Goal: Task Accomplishment & Management: Manage account settings

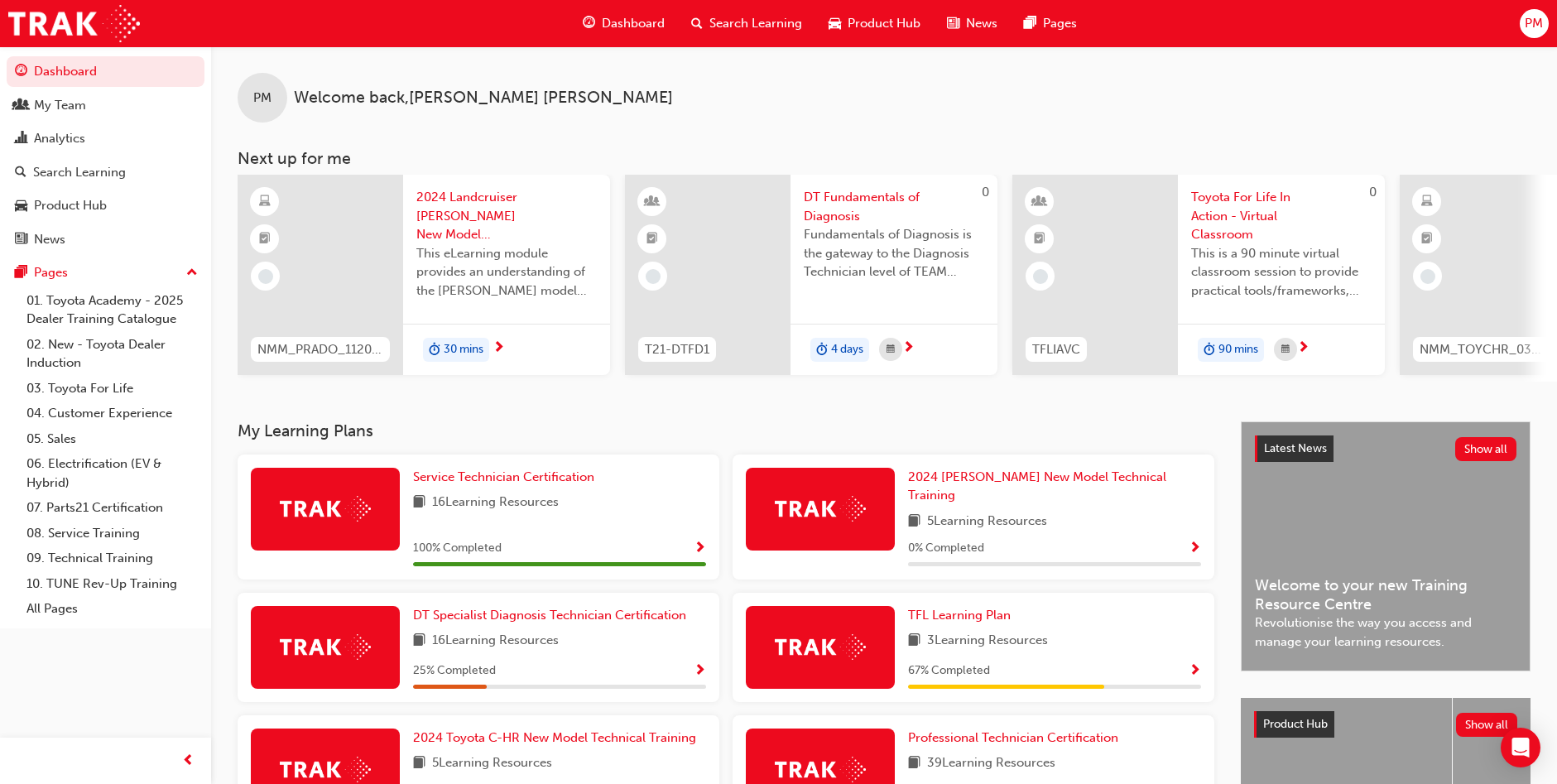
click at [255, 100] on span "PM" at bounding box center [262, 98] width 18 height 19
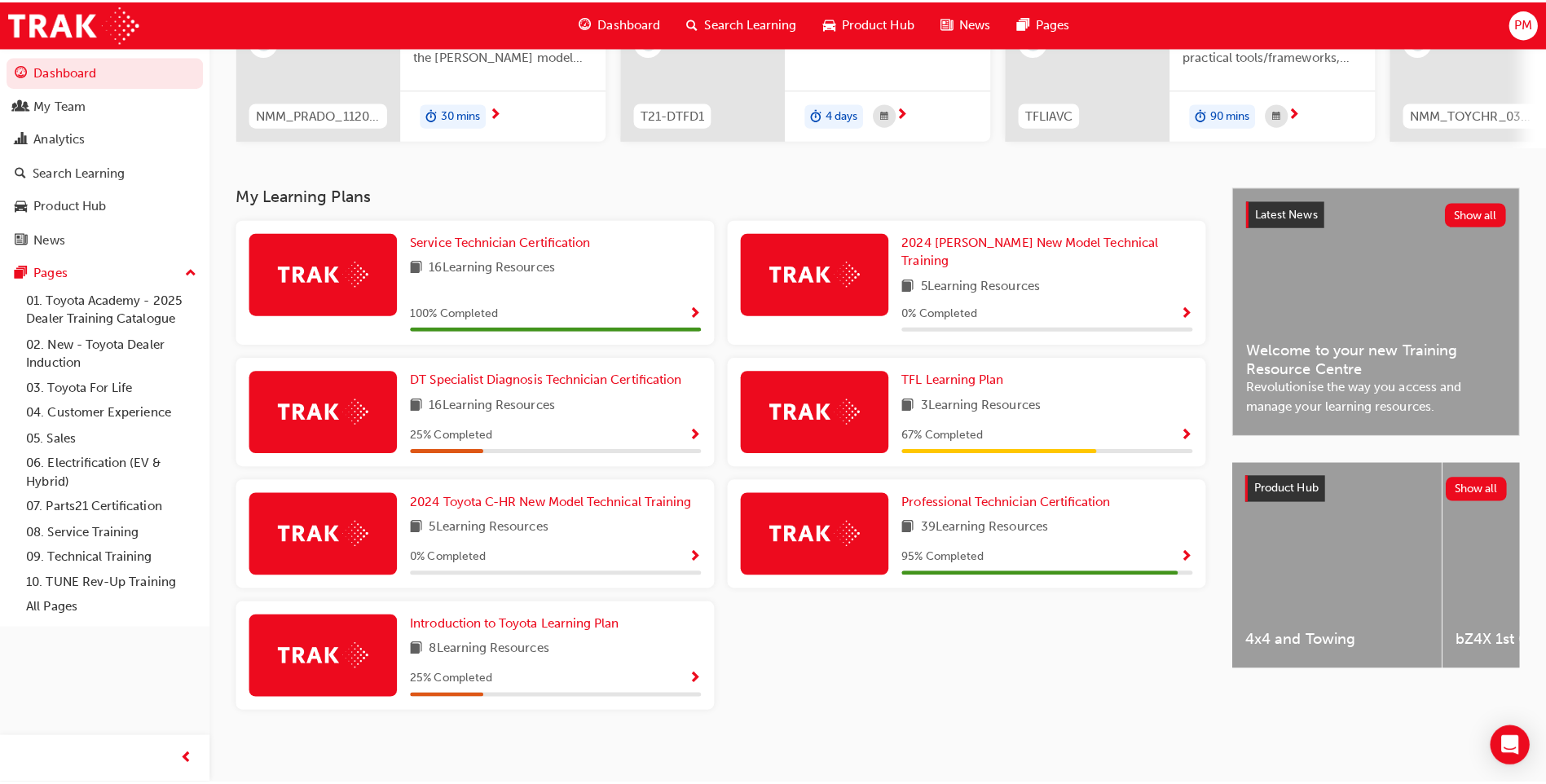
scroll to position [220, 0]
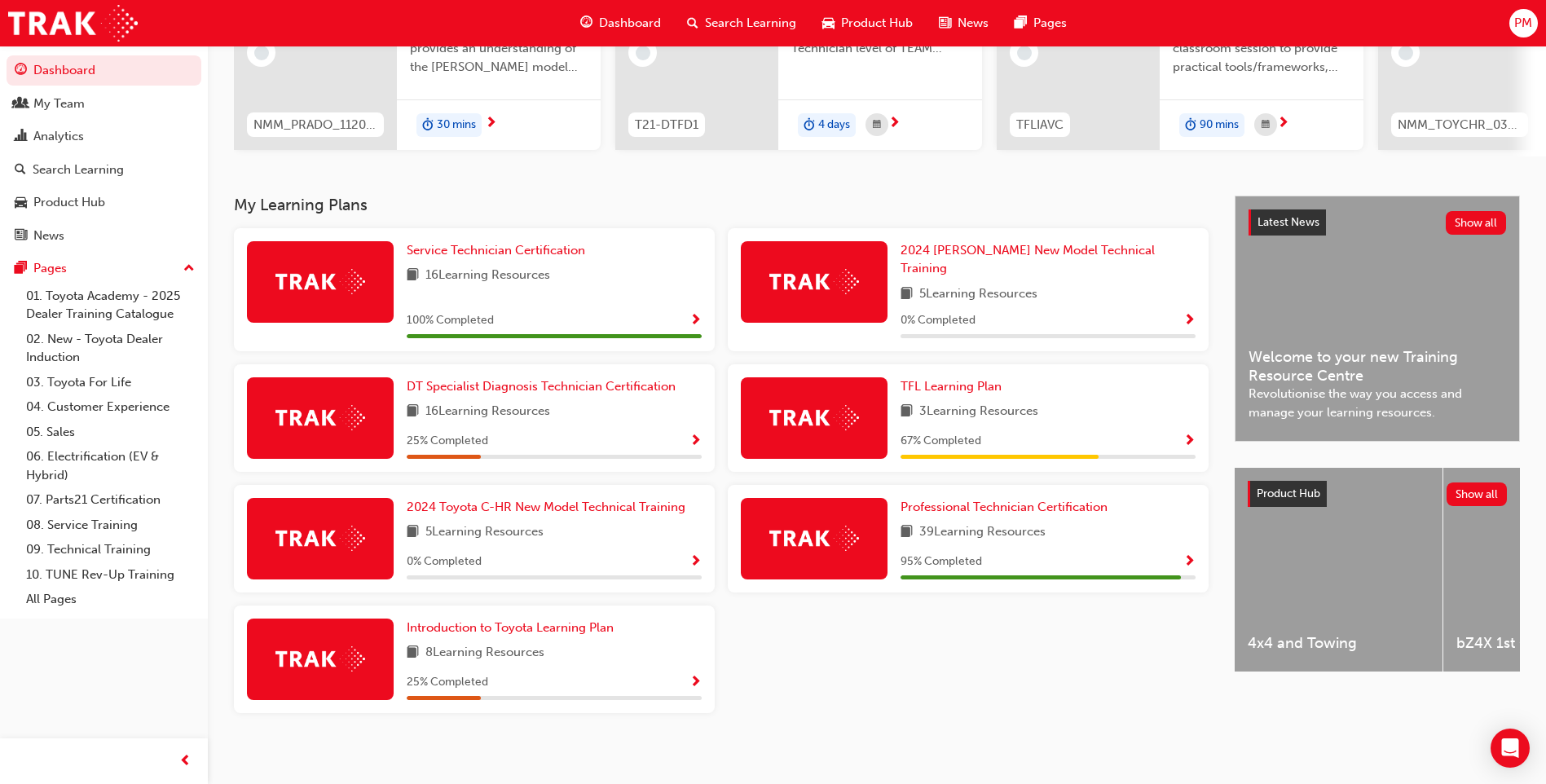
click at [1523, 25] on span "PM" at bounding box center [1523, 23] width 18 height 19
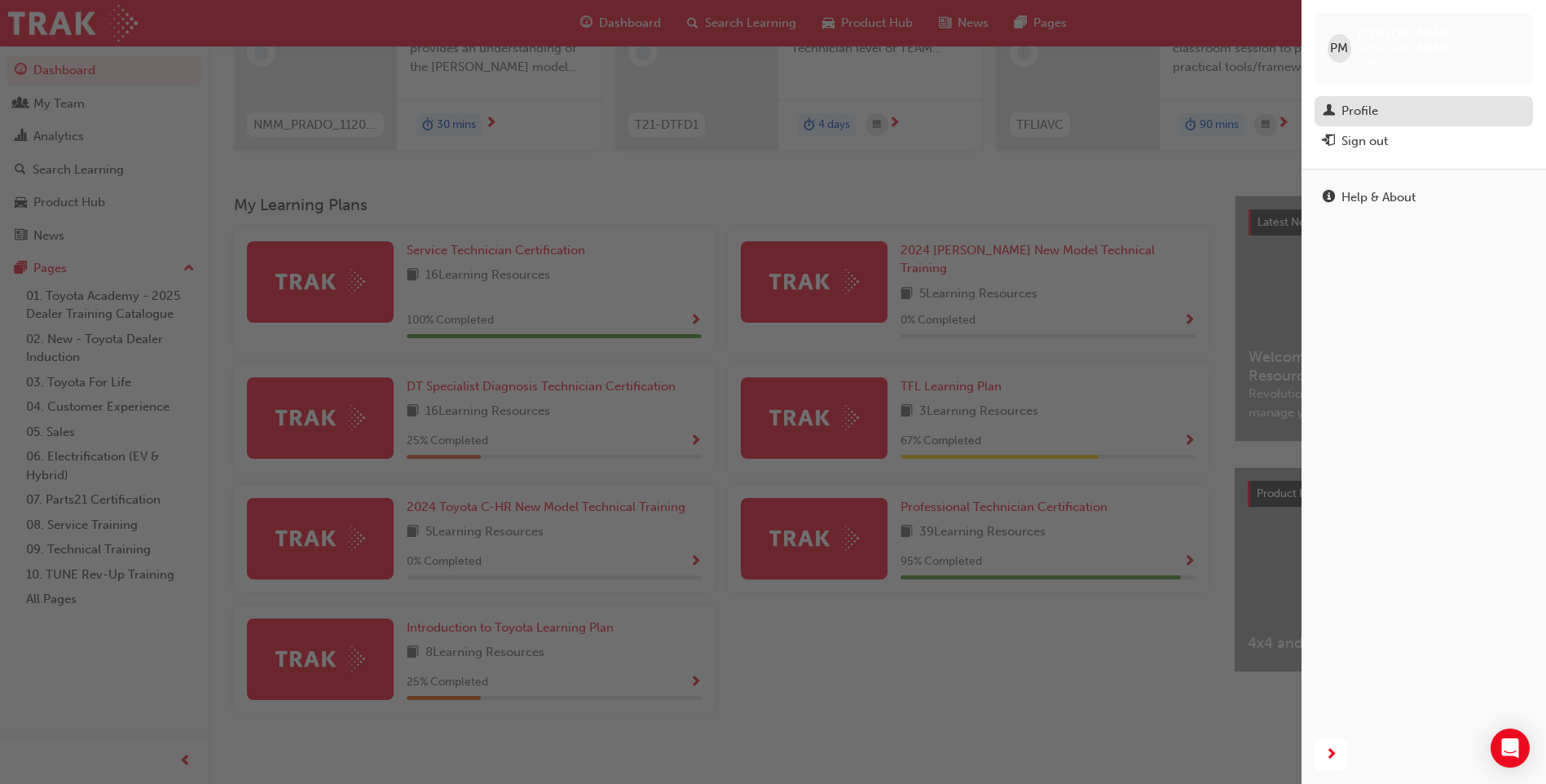
click at [1358, 102] on div "Profile" at bounding box center [1359, 111] width 36 height 19
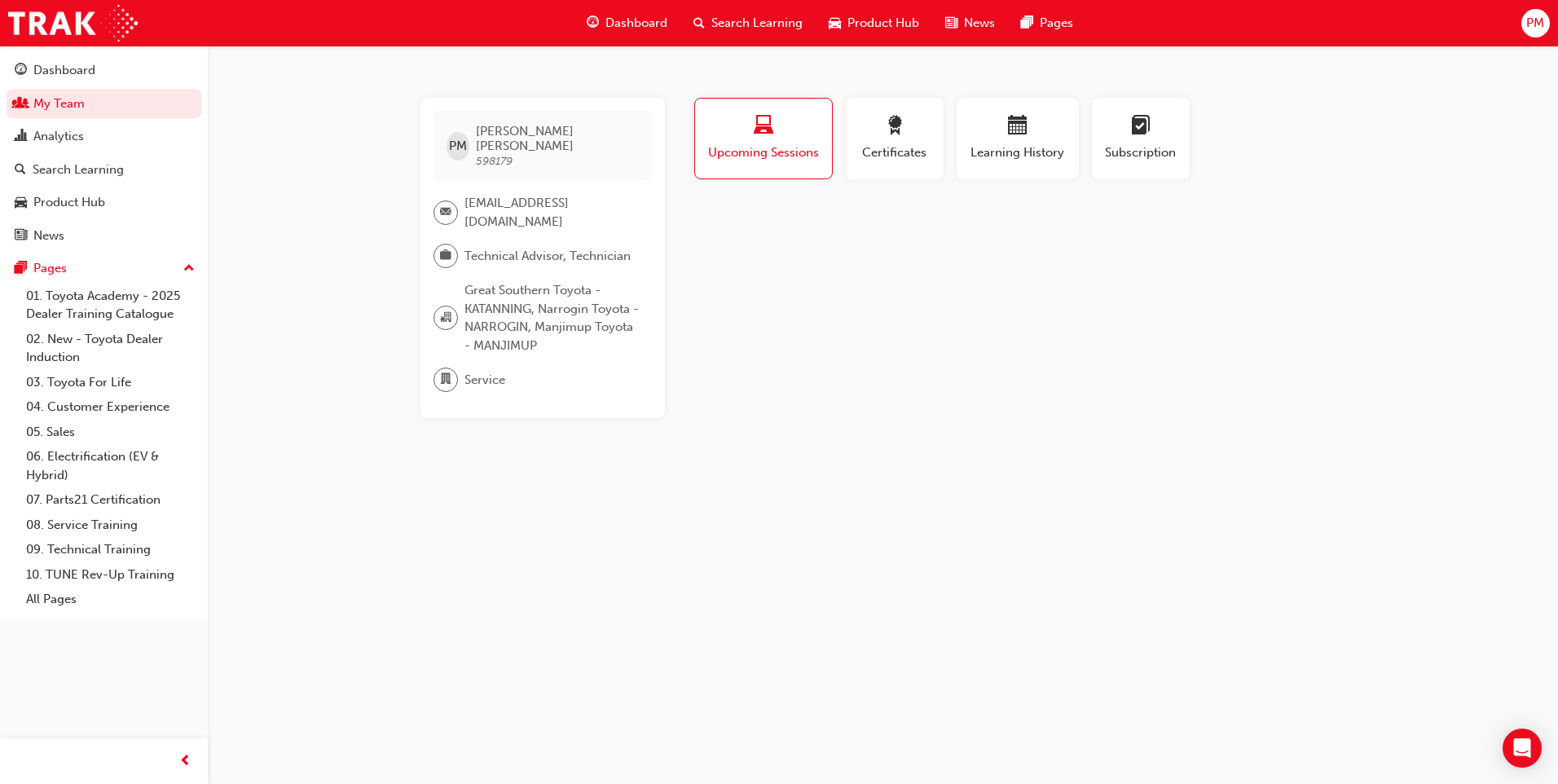
click at [1522, 21] on div "PM" at bounding box center [1536, 23] width 29 height 29
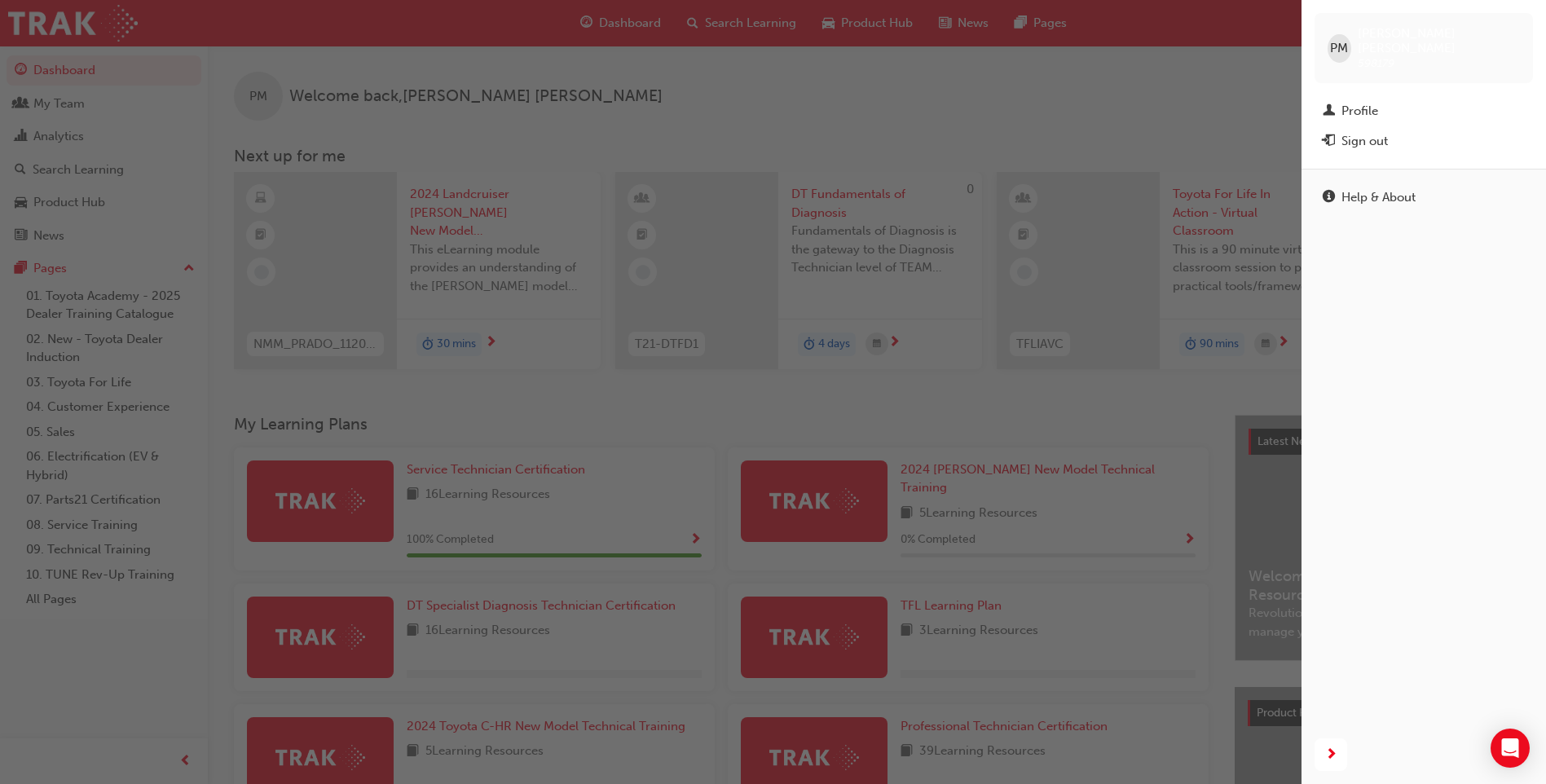
click at [1504, 339] on div "Help & About" at bounding box center [1424, 448] width 245 height 557
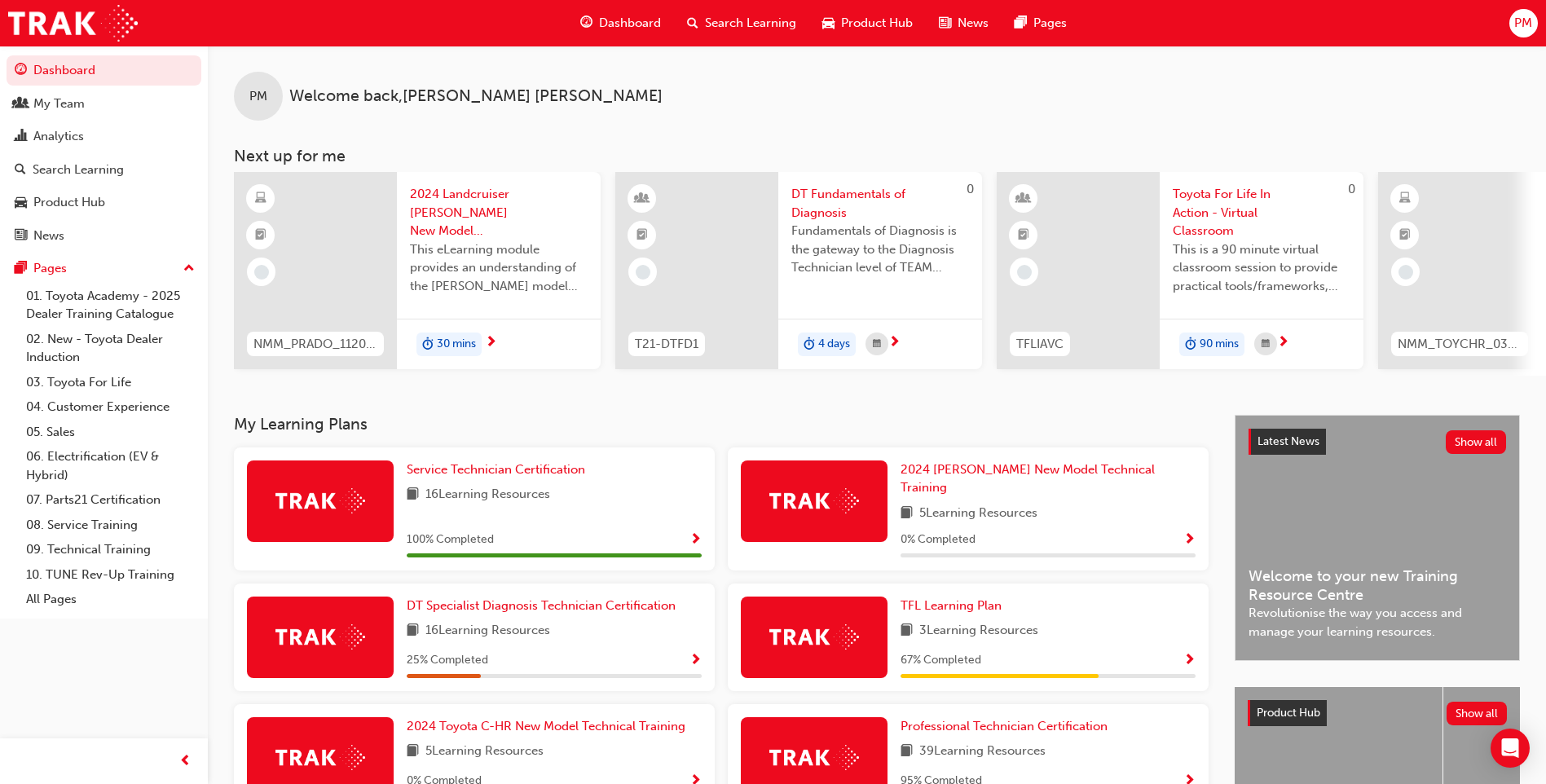
click at [1512, 23] on div "PM" at bounding box center [1524, 23] width 29 height 29
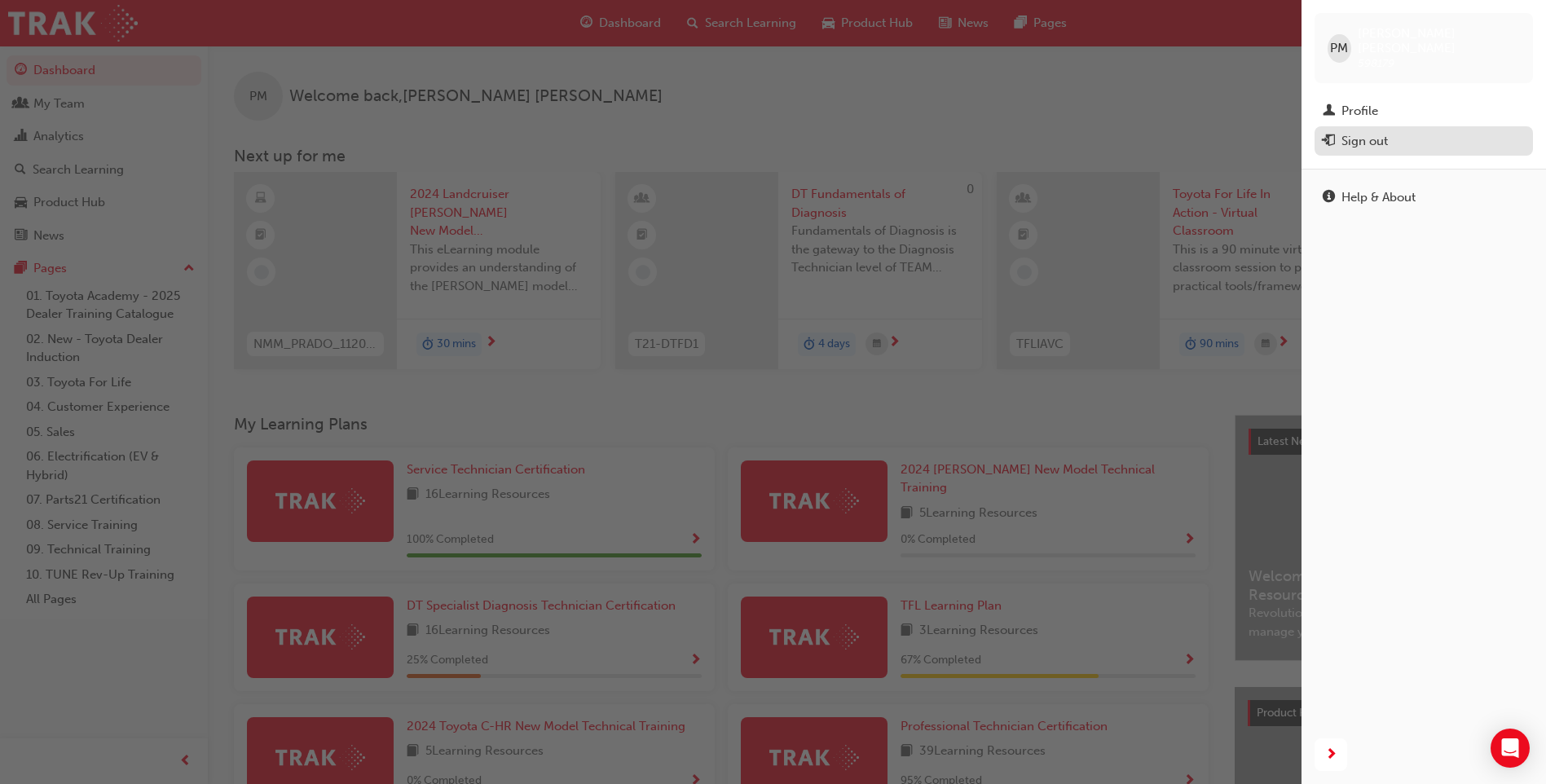
click at [1385, 132] on div "Sign out" at bounding box center [1365, 141] width 47 height 19
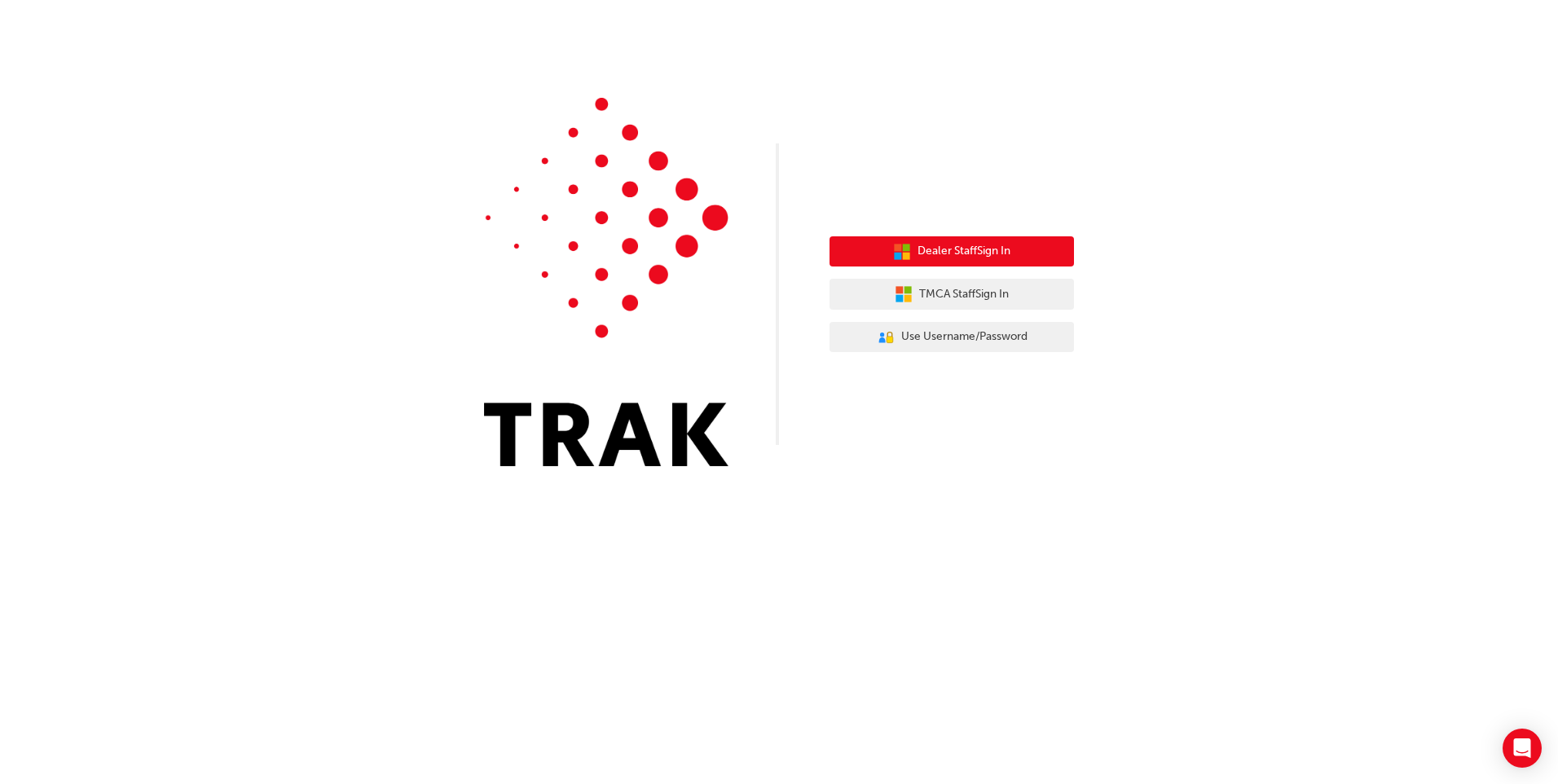
click at [978, 247] on span "Dealer Staff Sign In" at bounding box center [964, 251] width 93 height 19
